Goal: Transaction & Acquisition: Purchase product/service

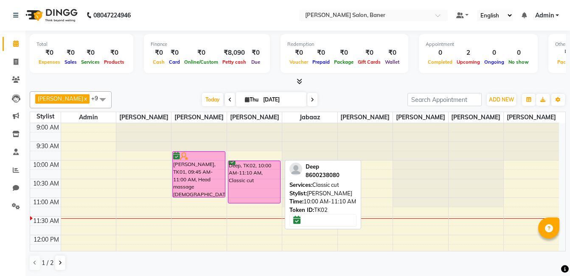
click at [271, 184] on div "Deep, TK02, 10:00 AM-11:10 AM, Classic cut" at bounding box center [254, 182] width 52 height 42
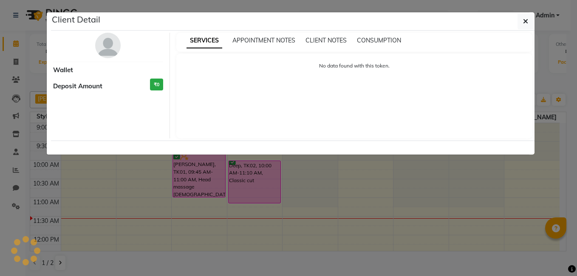
select select "6"
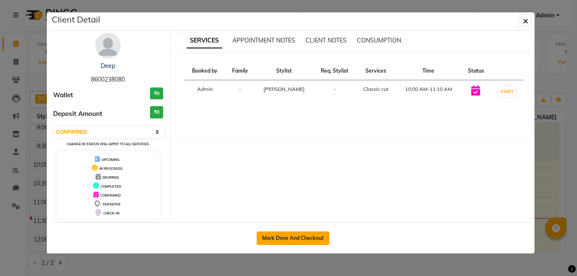
click at [285, 238] on button "Mark Done And Checkout" at bounding box center [293, 238] width 73 height 14
select select "service"
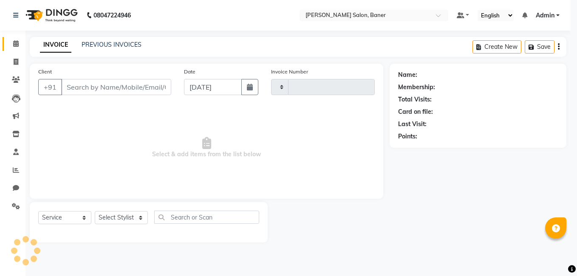
type input "3374"
select select "7115"
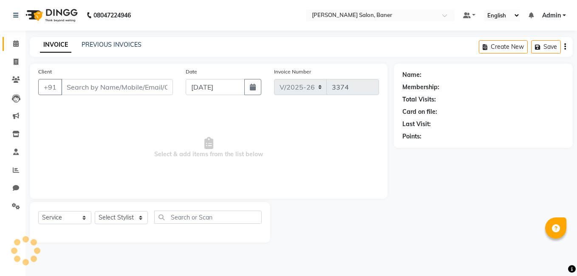
type input "8600238080"
select select "60259"
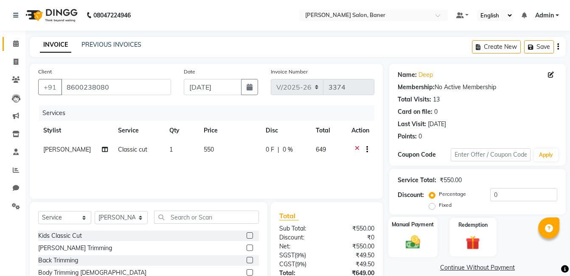
scroll to position [64, 0]
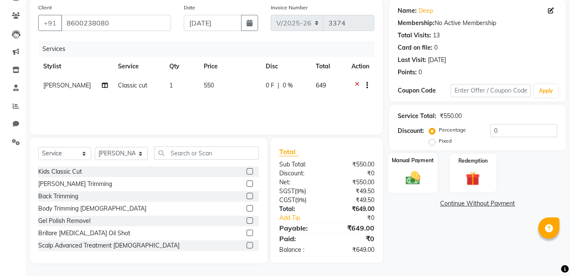
click at [409, 184] on img at bounding box center [413, 177] width 24 height 17
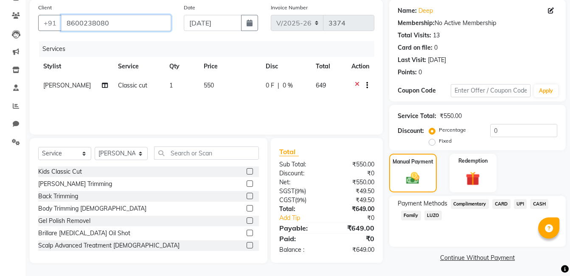
click at [126, 20] on input "8600238080" at bounding box center [116, 23] width 110 height 16
click at [113, 21] on input "8600238080" at bounding box center [116, 23] width 110 height 16
click at [115, 26] on input "8600238080" at bounding box center [116, 23] width 110 height 16
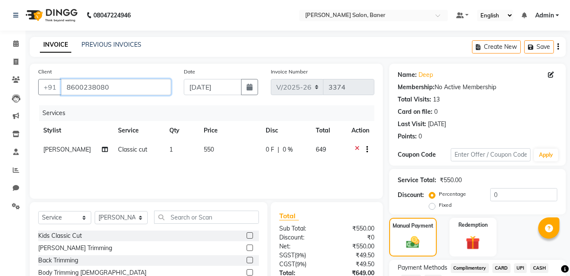
scroll to position [65, 0]
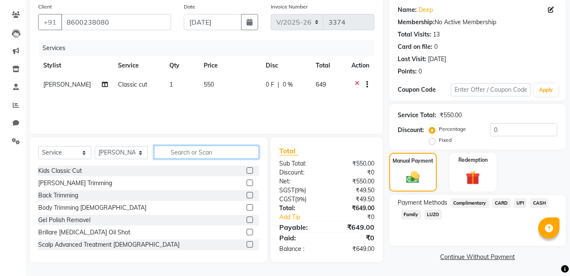
click at [206, 153] on input "text" at bounding box center [206, 152] width 105 height 13
click at [183, 153] on input "text" at bounding box center [206, 152] width 105 height 13
click at [71, 149] on select "Select Service Product Membership Package Voucher Prepaid Gift Card" at bounding box center [64, 152] width 53 height 13
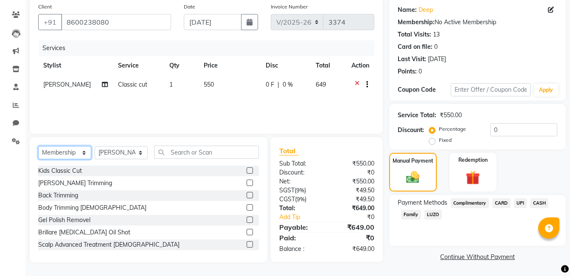
click at [38, 146] on select "Select Service Product Membership Package Voucher Prepaid Gift Card" at bounding box center [64, 152] width 53 height 13
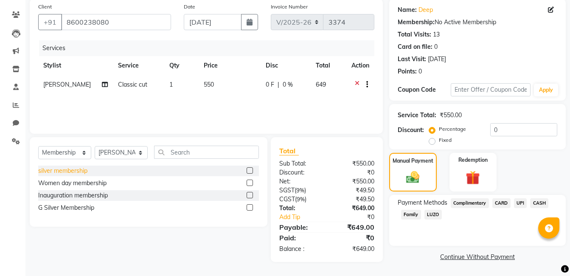
click at [70, 172] on div "silver membership" at bounding box center [62, 170] width 49 height 9
select select "select"
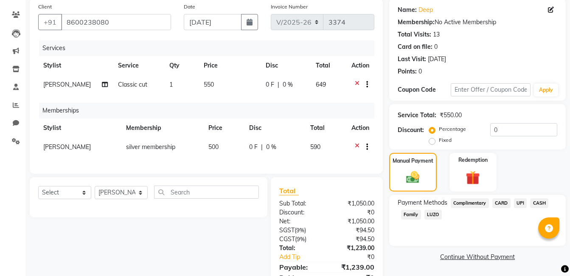
click at [283, 84] on span "0 %" at bounding box center [288, 84] width 10 height 9
select select "60259"
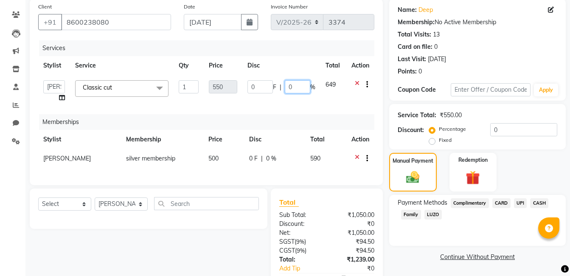
click at [295, 85] on input "0" at bounding box center [297, 86] width 25 height 13
click at [293, 87] on input "020" at bounding box center [297, 86] width 25 height 13
type input "20"
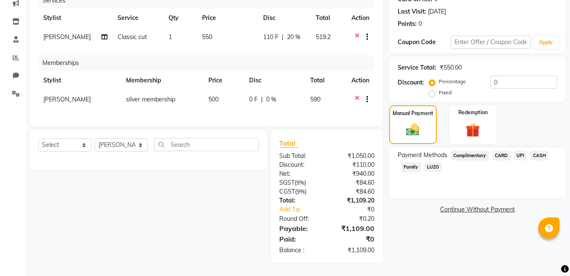
scroll to position [119, 0]
click at [336, 169] on div "Total Sub Total: ₹1,050.00 Discount: ₹110.00 Net: ₹940.00 SGST ( 9% ) ₹84.60 CG…" at bounding box center [326, 196] width 95 height 117
click at [541, 151] on span "CASH" at bounding box center [539, 156] width 18 height 10
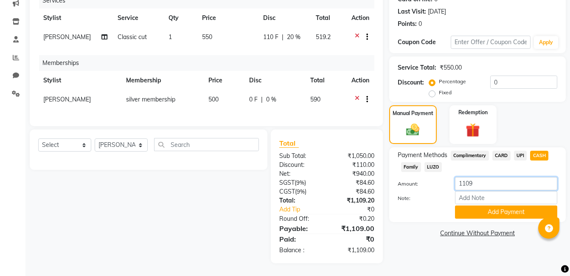
click at [484, 177] on input "1109" at bounding box center [506, 183] width 102 height 13
type input "1"
type input "1000"
click at [501, 206] on button "Add Payment" at bounding box center [506, 212] width 102 height 13
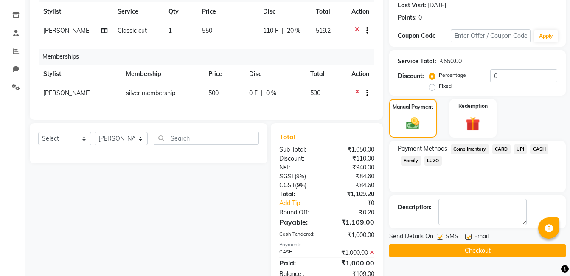
click at [522, 147] on span "UPI" at bounding box center [520, 149] width 13 height 10
click at [521, 147] on span "UPI" at bounding box center [520, 149] width 13 height 10
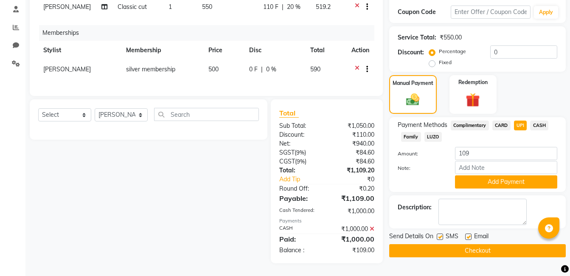
scroll to position [149, 0]
click at [484, 175] on button "Add Payment" at bounding box center [506, 181] width 102 height 13
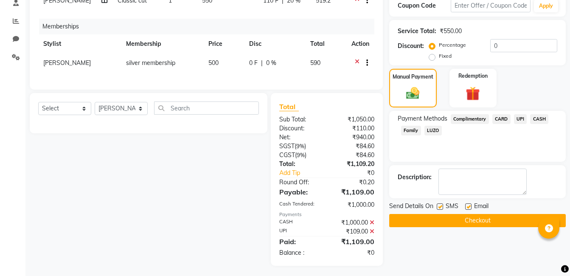
scroll to position [158, 0]
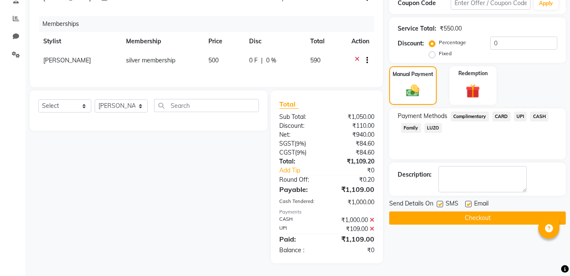
click at [441, 212] on button "Checkout" at bounding box center [477, 218] width 177 height 13
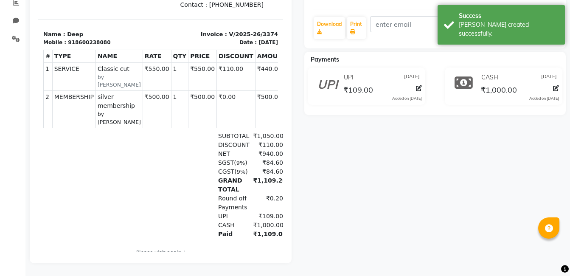
scroll to position [46, 0]
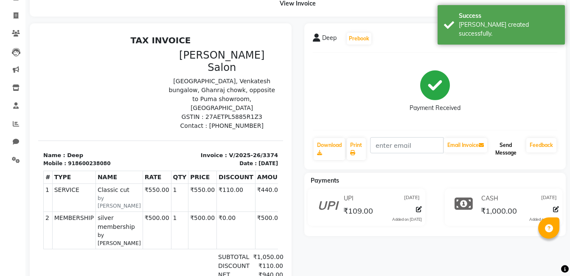
click at [511, 149] on button "Send Message" at bounding box center [506, 149] width 34 height 22
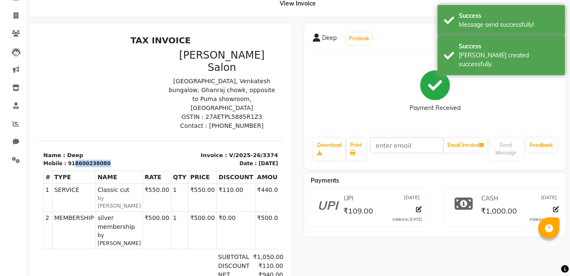
drag, startPoint x: 69, startPoint y: 150, endPoint x: 118, endPoint y: 150, distance: 48.4
click at [118, 160] on div "Mobile : 918600238080" at bounding box center [99, 164] width 113 height 8
drag, startPoint x: 118, startPoint y: 149, endPoint x: 87, endPoint y: 117, distance: 44.2
click at [90, 110] on div at bounding box center [99, 90] width 123 height 82
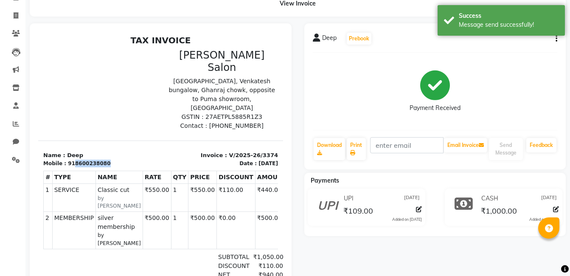
drag, startPoint x: 69, startPoint y: 151, endPoint x: 100, endPoint y: 151, distance: 30.6
click at [100, 160] on div "Mobile : 918600238080" at bounding box center [99, 164] width 113 height 8
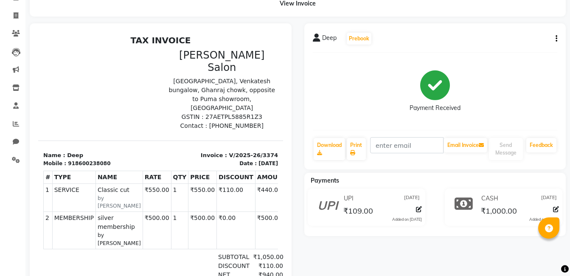
drag, startPoint x: 100, startPoint y: 151, endPoint x: 72, endPoint y: 148, distance: 28.1
click at [72, 160] on div "918600238080" at bounding box center [89, 164] width 42 height 8
click at [71, 160] on div "918600238080" at bounding box center [89, 164] width 42 height 8
drag, startPoint x: 71, startPoint y: 150, endPoint x: 99, endPoint y: 150, distance: 28.5
click at [99, 160] on div "918600238080" at bounding box center [89, 164] width 42 height 8
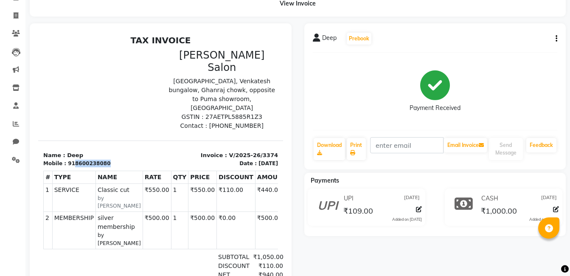
copy div "8600238080"
click at [14, 17] on icon at bounding box center [16, 15] width 5 height 6
select select "service"
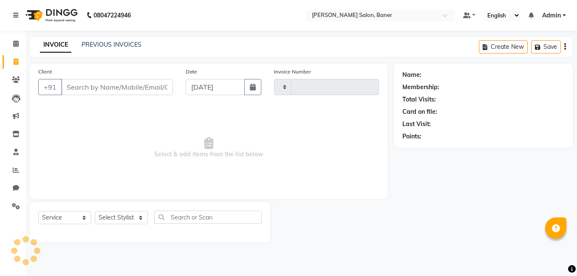
type input "3375"
select select "7115"
click at [84, 83] on input "Client" at bounding box center [117, 87] width 112 height 16
type input "8600238080"
select select "1: Object"
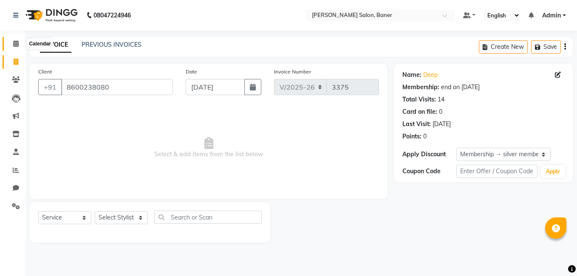
click at [16, 44] on icon at bounding box center [16, 43] width 6 height 6
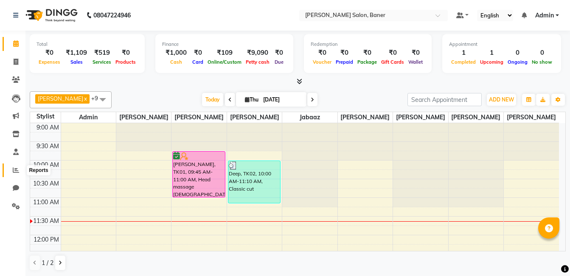
click at [15, 167] on icon at bounding box center [16, 170] width 6 height 6
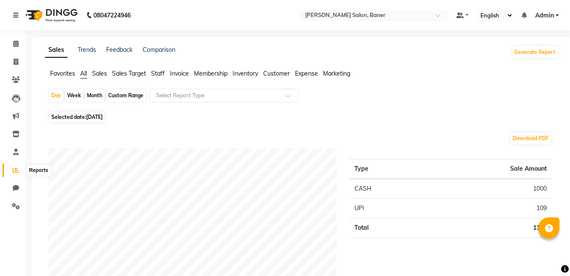
click at [11, 169] on span at bounding box center [15, 171] width 15 height 10
click at [96, 95] on div "Month" at bounding box center [95, 96] width 20 height 12
select select "9"
select select "2025"
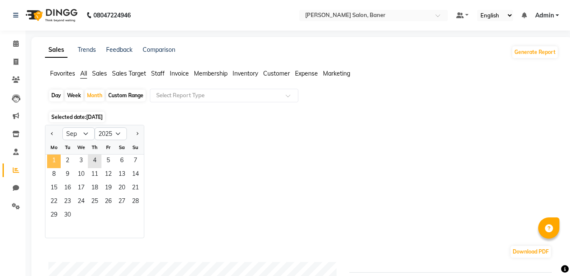
click at [49, 158] on span "1" at bounding box center [54, 162] width 14 height 14
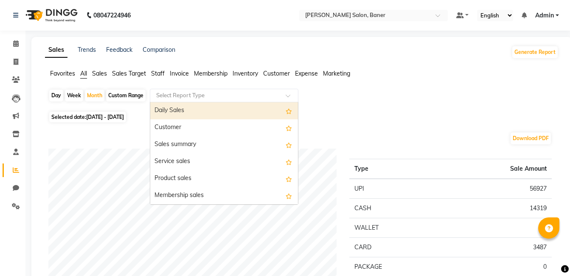
click at [192, 97] on input "text" at bounding box center [216, 95] width 122 height 8
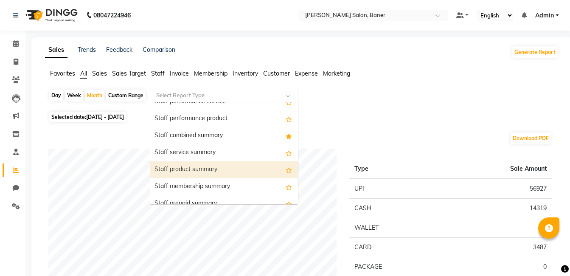
scroll to position [382, 0]
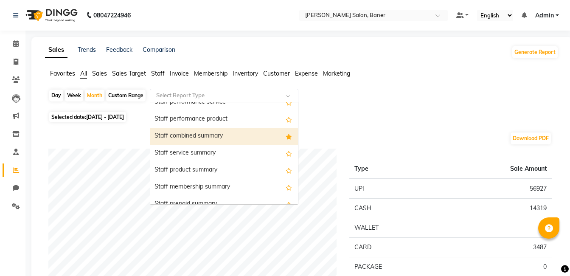
click at [254, 139] on div "Staff combined summary" at bounding box center [224, 136] width 148 height 17
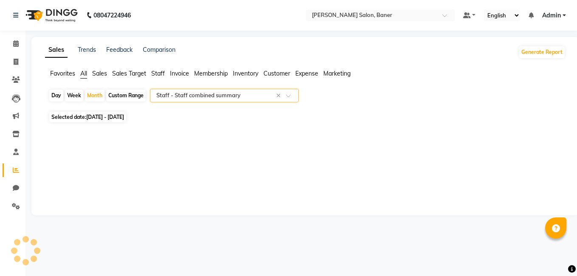
select select "full_report"
select select "csv"
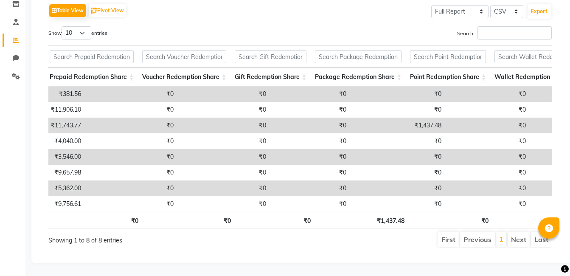
scroll to position [0, 0]
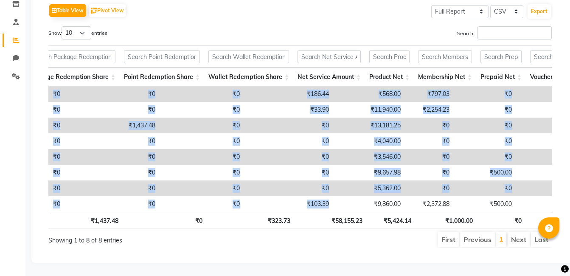
drag, startPoint x: 306, startPoint y: 199, endPoint x: 241, endPoint y: 200, distance: 65.0
click at [241, 200] on div "Stylist Bill Count Service Count Service Amount Prepaid Redemption Share Vouche…" at bounding box center [300, 149] width 504 height 126
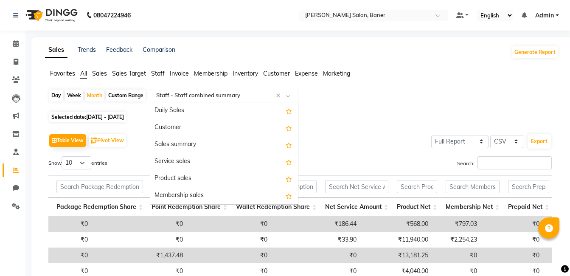
click at [195, 94] on input "text" at bounding box center [216, 95] width 122 height 8
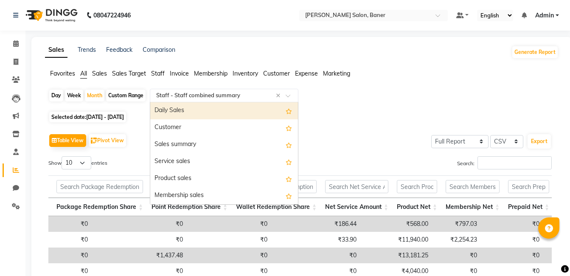
click at [203, 103] on div "Daily Sales" at bounding box center [224, 110] width 148 height 17
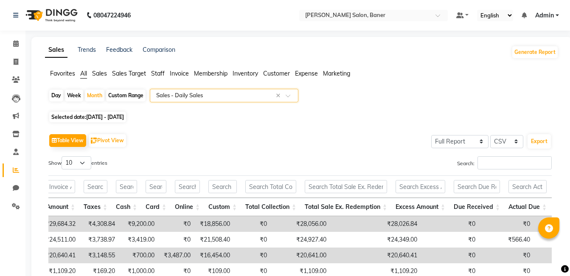
click at [227, 92] on input "text" at bounding box center [216, 95] width 122 height 8
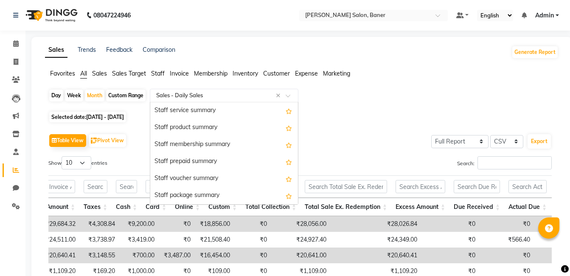
scroll to position [382, 0]
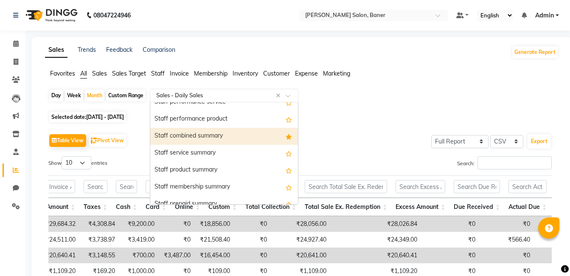
click at [248, 135] on div "Staff combined summary" at bounding box center [224, 136] width 148 height 17
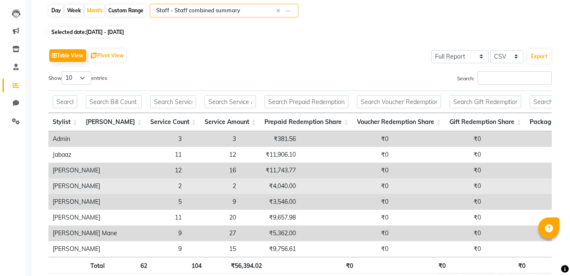
scroll to position [127, 0]
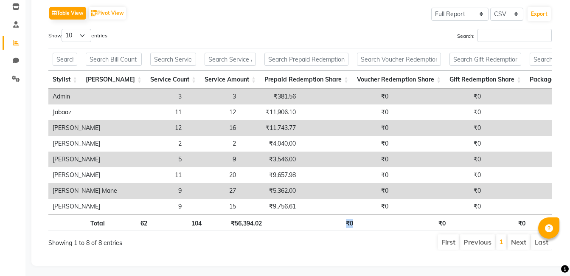
drag, startPoint x: 267, startPoint y: 223, endPoint x: 413, endPoint y: 223, distance: 146.1
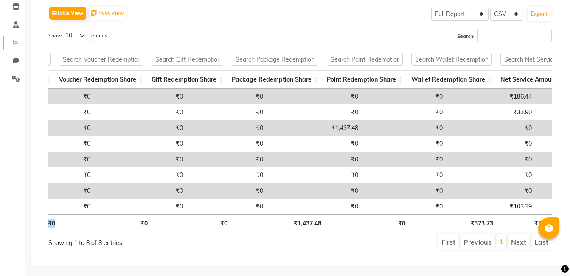
scroll to position [0, 354]
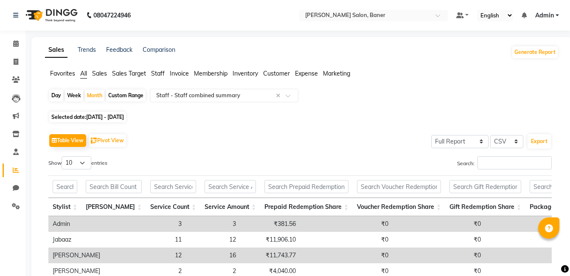
click at [124, 115] on span "[DATE] - [DATE]" at bounding box center [105, 117] width 38 height 6
select select "9"
select select "2025"
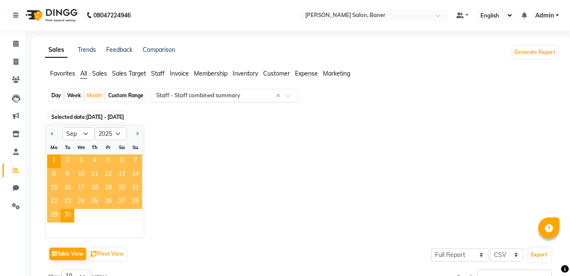
click at [232, 97] on input "text" at bounding box center [216, 95] width 122 height 8
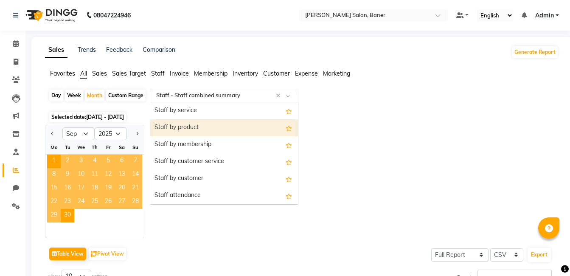
click at [226, 127] on div "Staff by product" at bounding box center [224, 127] width 148 height 17
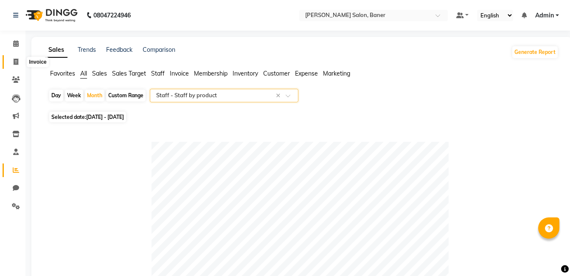
click at [11, 61] on span at bounding box center [15, 62] width 15 height 10
select select "service"
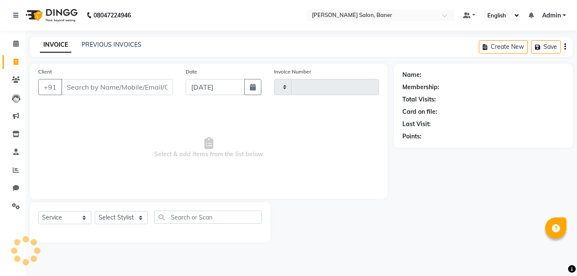
type input "3375"
select select "7115"
